Goal: Check status: Check status

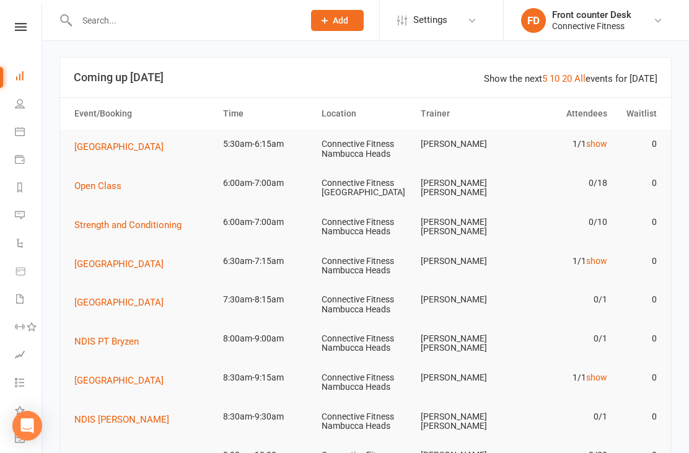
click at [596, 147] on link "show" at bounding box center [596, 144] width 21 height 10
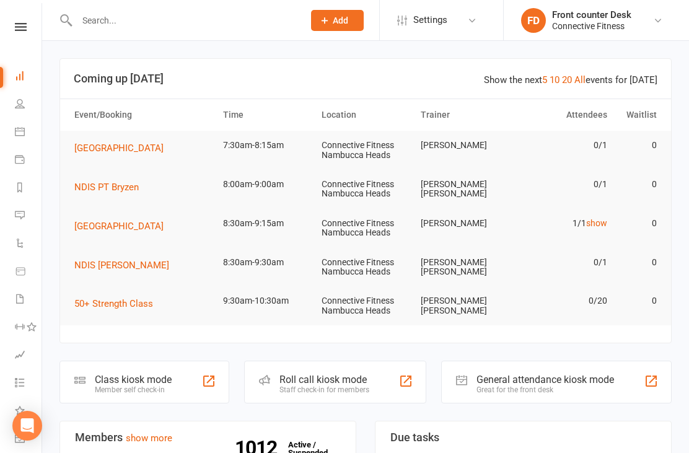
scroll to position [1, 0]
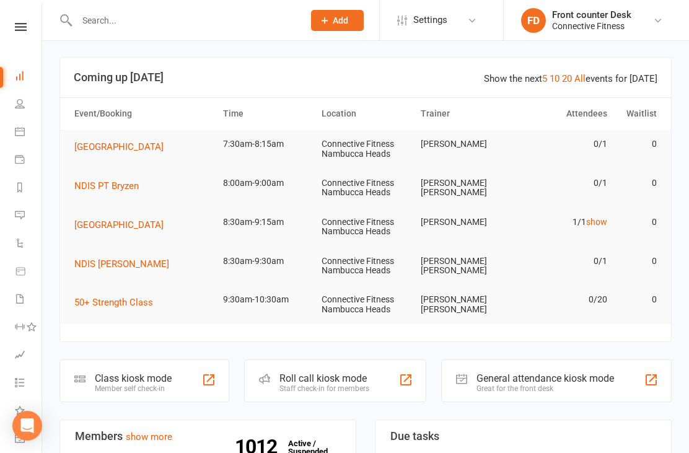
click at [593, 222] on link "show" at bounding box center [596, 222] width 21 height 10
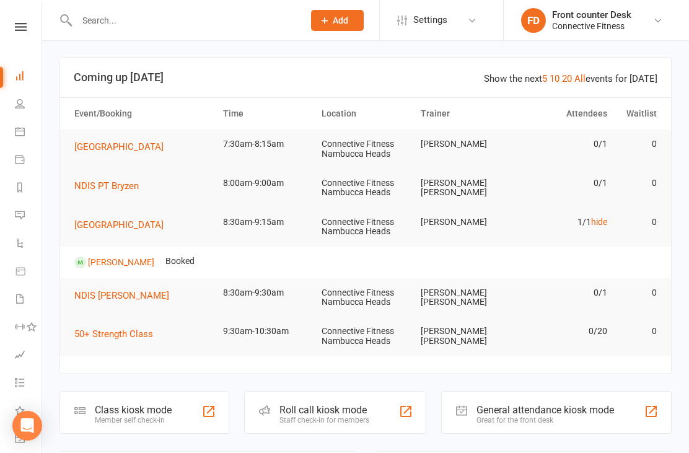
click at [594, 217] on link "hide" at bounding box center [599, 222] width 16 height 10
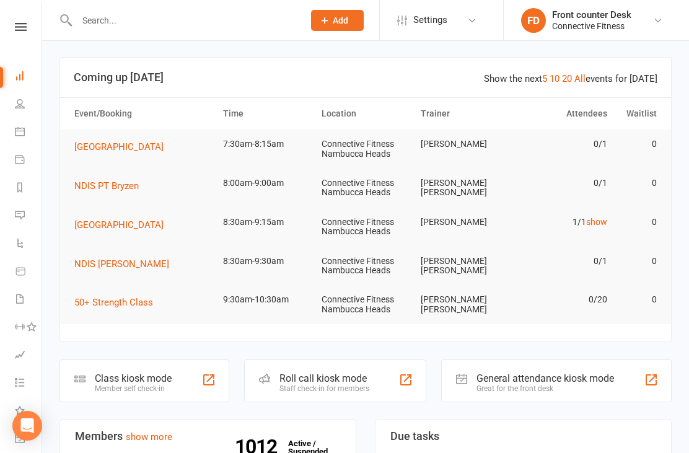
click at [601, 218] on link "show" at bounding box center [596, 222] width 21 height 10
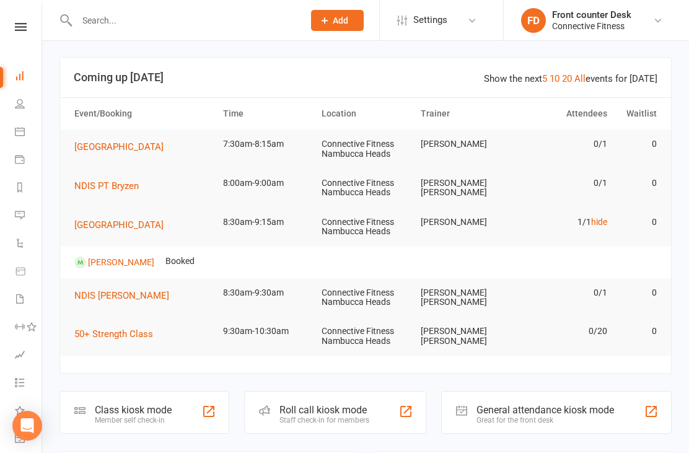
click at [596, 224] on link "hide" at bounding box center [599, 222] width 16 height 10
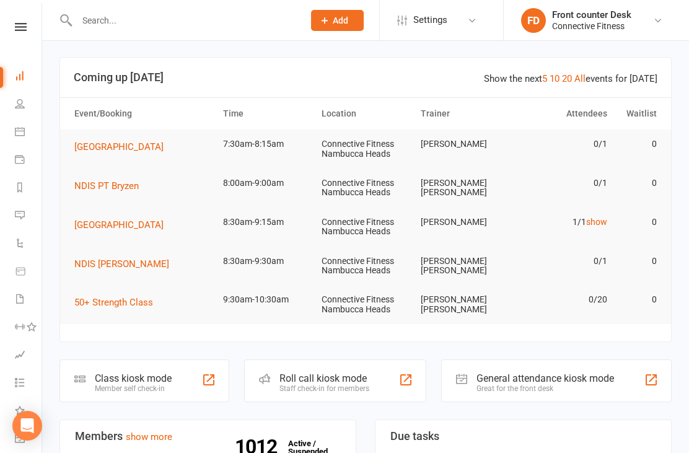
click at [554, 82] on link "10" at bounding box center [554, 78] width 10 height 11
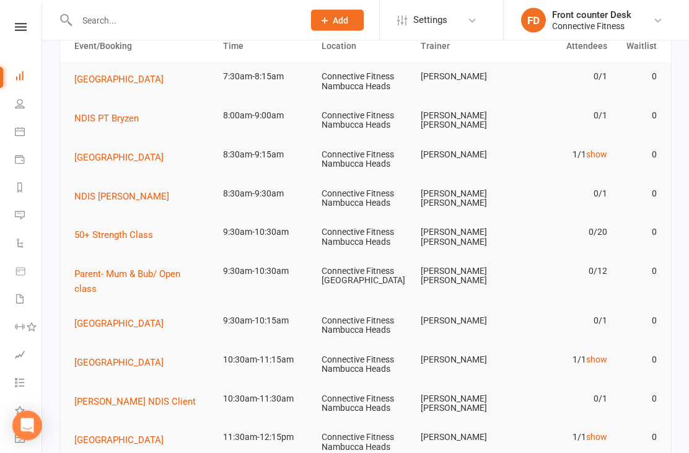
scroll to position [72, 0]
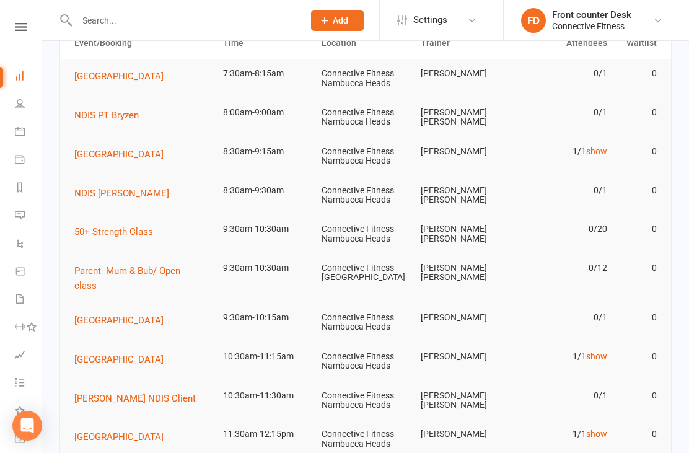
click at [598, 351] on link "show" at bounding box center [596, 356] width 21 height 10
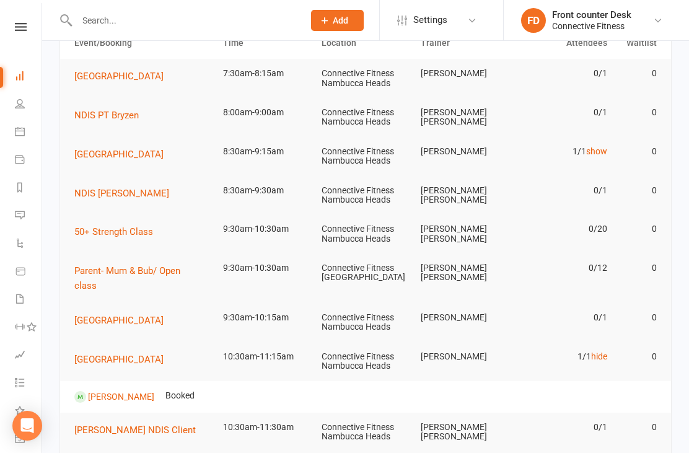
click at [606, 351] on link "hide" at bounding box center [599, 356] width 16 height 10
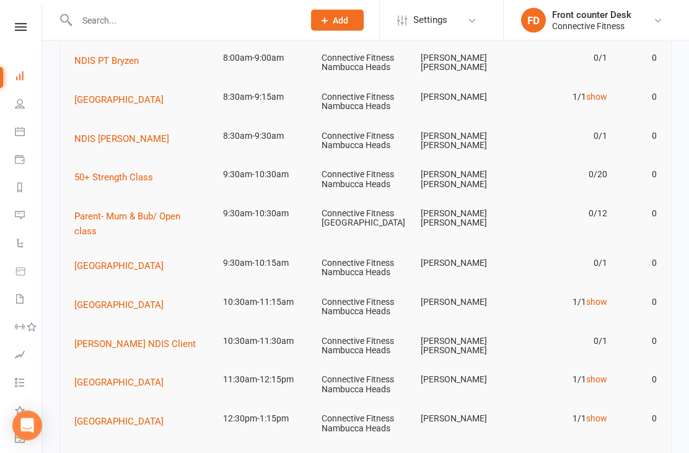
scroll to position [126, 0]
click at [601, 374] on link "show" at bounding box center [596, 379] width 21 height 10
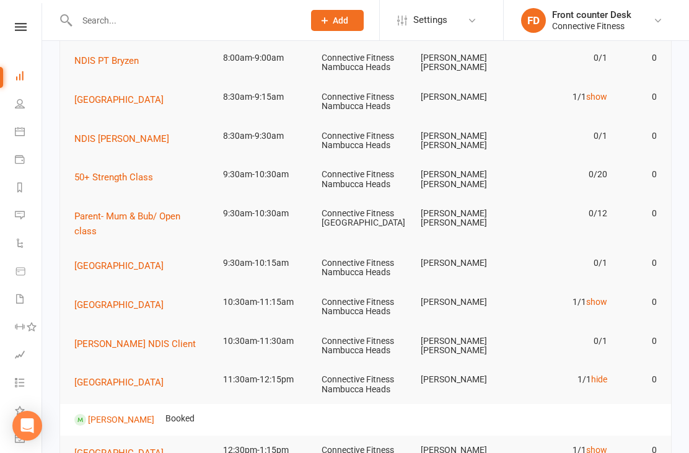
click at [598, 297] on link "show" at bounding box center [596, 302] width 21 height 10
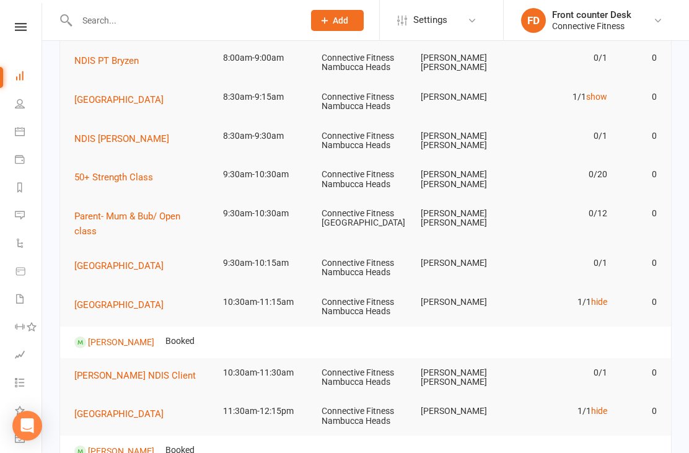
click at [598, 297] on link "hide" at bounding box center [599, 302] width 16 height 10
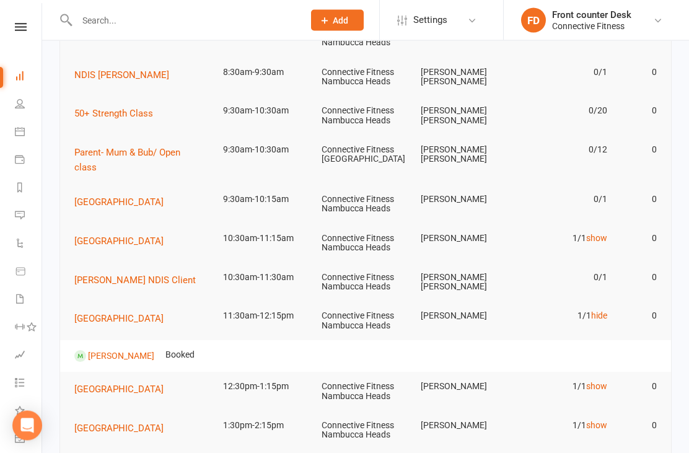
scroll to position [209, 0]
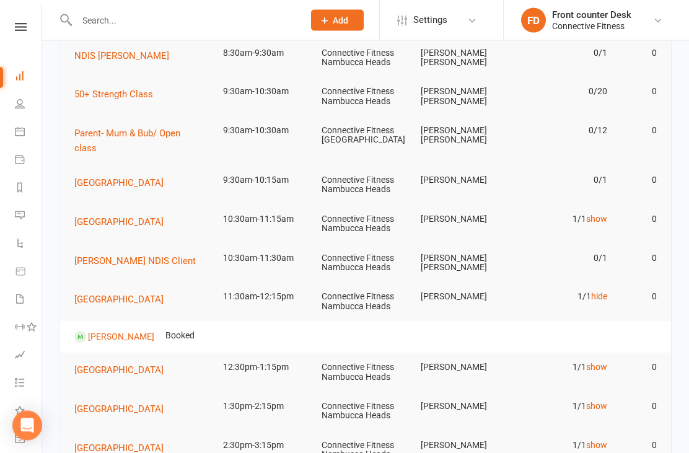
click at [601, 362] on link "show" at bounding box center [596, 367] width 21 height 10
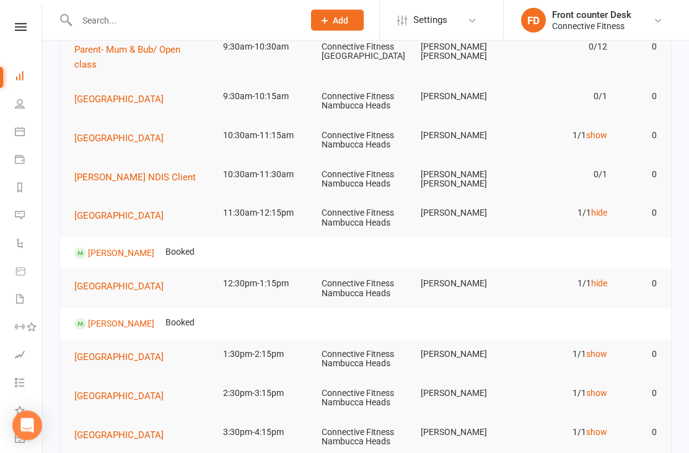
click at [598, 349] on link "show" at bounding box center [596, 354] width 21 height 10
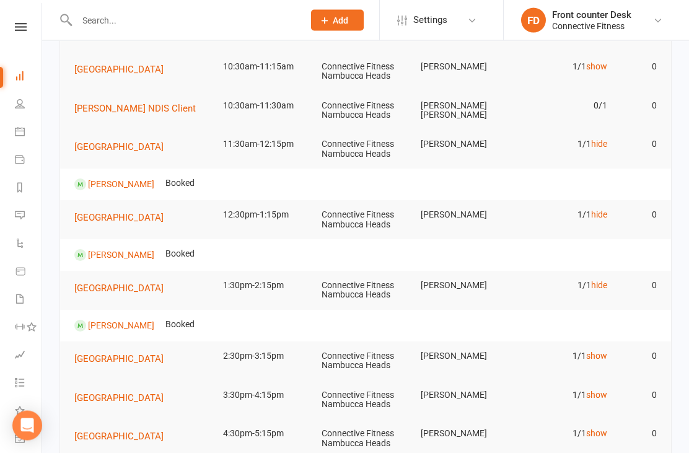
scroll to position [360, 0]
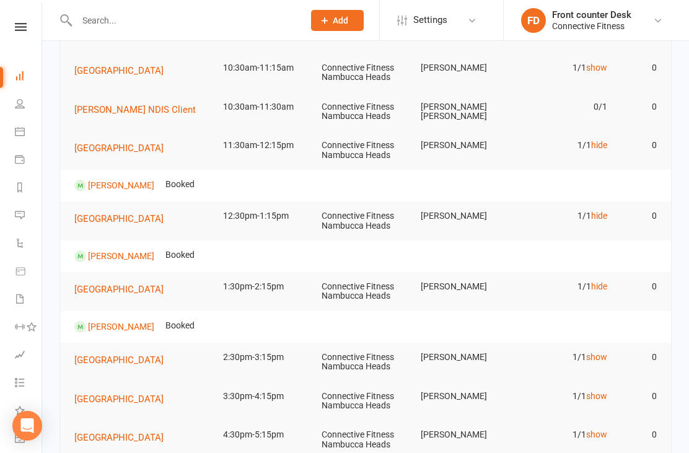
click at [599, 352] on link "show" at bounding box center [596, 357] width 21 height 10
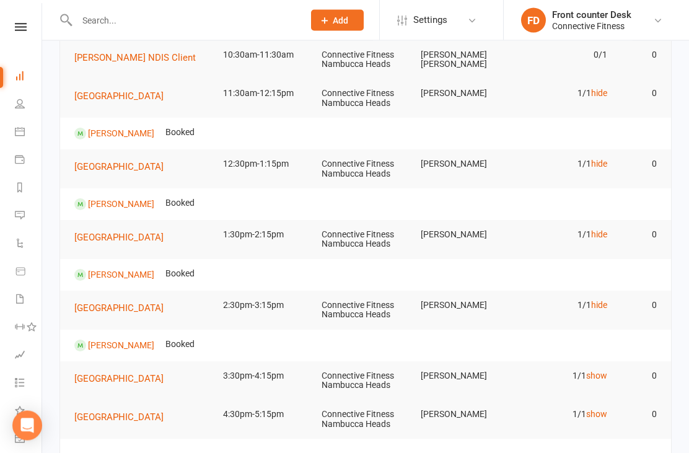
scroll to position [414, 0]
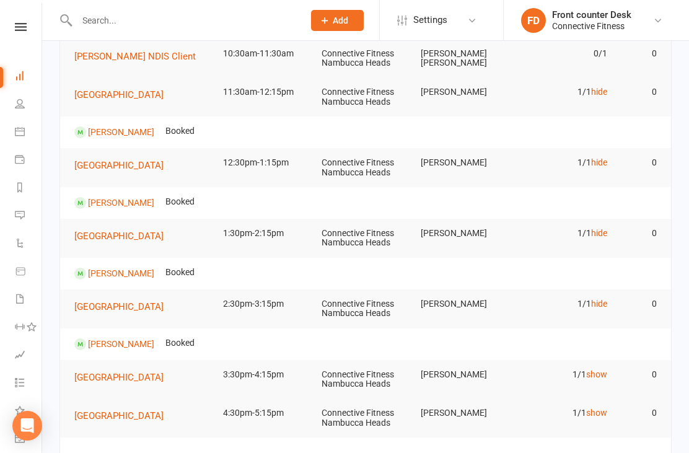
click at [599, 369] on link "show" at bounding box center [596, 374] width 21 height 10
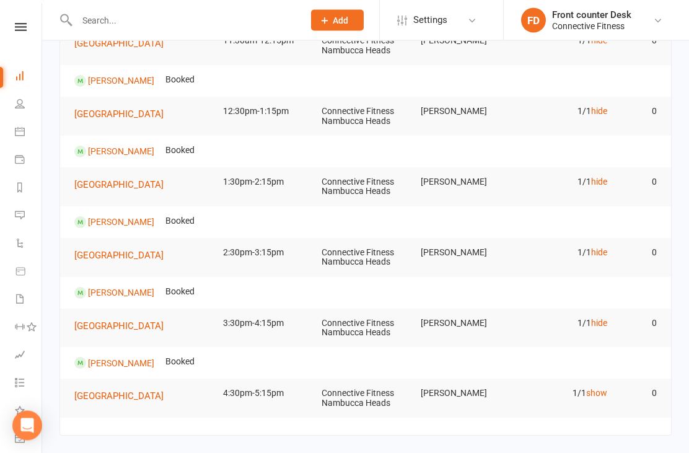
click at [596, 388] on link "show" at bounding box center [596, 393] width 21 height 10
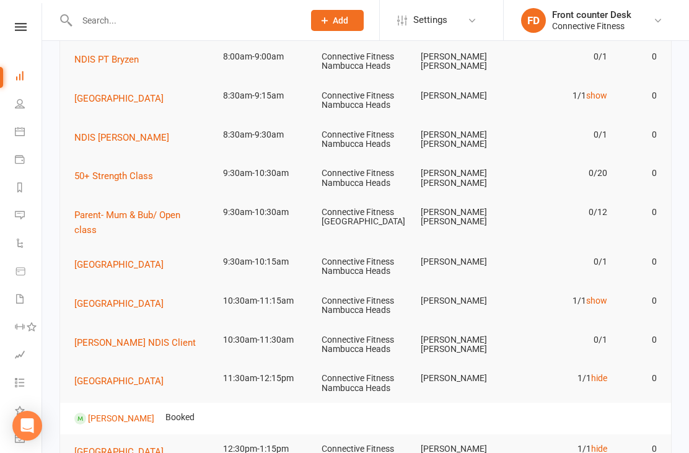
scroll to position [120, 0]
